Goal: Task Accomplishment & Management: Complete application form

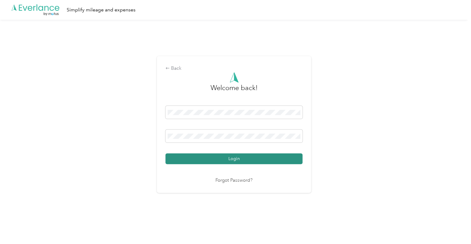
click at [225, 158] on button "Login" at bounding box center [233, 158] width 137 height 11
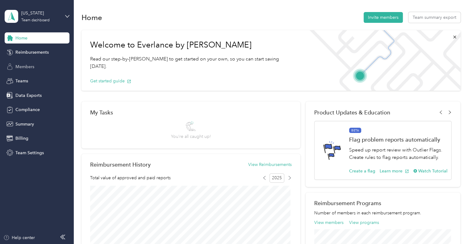
click at [24, 67] on span "Members" at bounding box center [24, 67] width 19 height 6
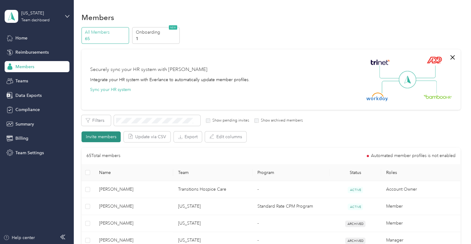
click at [93, 135] on button "Invite members" at bounding box center [100, 136] width 39 height 11
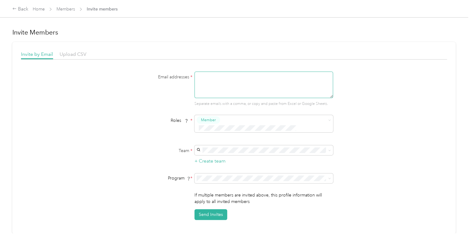
click at [211, 76] on textarea at bounding box center [263, 85] width 138 height 27
type textarea "[EMAIL_ADDRESS][DOMAIN_NAME]"
click at [218, 156] on div "Transitions Hospice Care [PERSON_NAME]" at bounding box center [263, 157] width 130 height 14
click at [209, 209] on button "Send Invites" at bounding box center [210, 214] width 33 height 11
click at [214, 209] on button "Send Invites" at bounding box center [210, 214] width 33 height 11
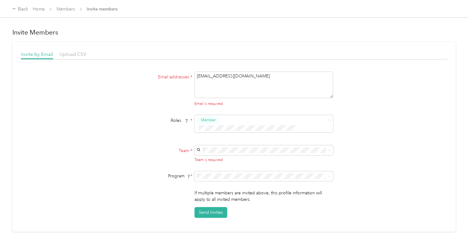
click at [50, 129] on div "Email addresses * [EMAIL_ADDRESS][DOMAIN_NAME] Email is required Roles * Member…" at bounding box center [234, 145] width 426 height 146
click at [56, 8] on div "Home Members Invite members" at bounding box center [75, 9] width 85 height 6
click at [66, 11] on link "Members" at bounding box center [65, 8] width 19 height 5
